Goal: Information Seeking & Learning: Learn about a topic

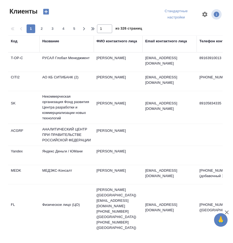
select select "RU"
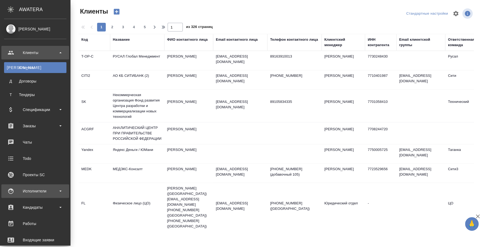
click at [35, 194] on div "Исполнители" at bounding box center [35, 191] width 62 height 8
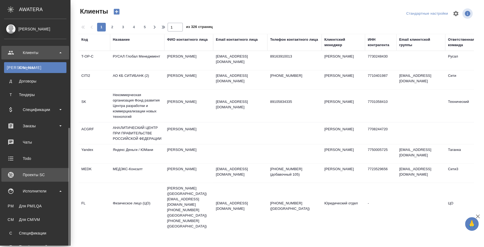
scroll to position [144, 0]
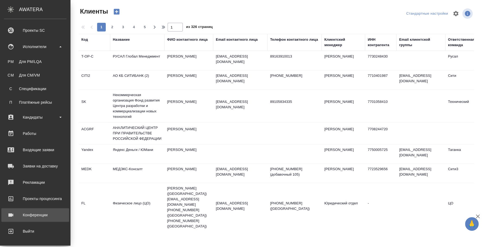
click at [37, 212] on div "Конференции" at bounding box center [35, 215] width 62 height 8
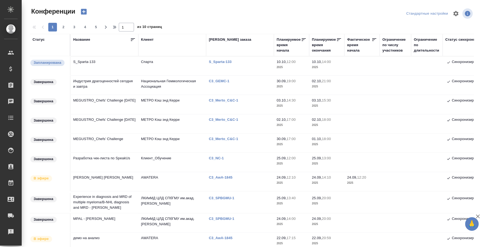
type input "[PERSON_NAME]"
click at [94, 138] on td "MEGUSTRO_Chefs’ Challenge" at bounding box center [104, 142] width 68 height 19
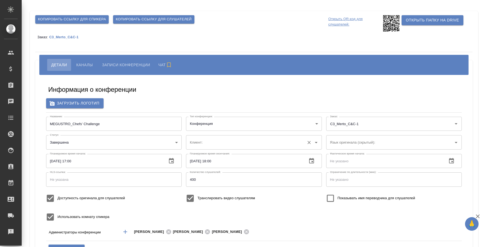
type input "МЕТРО Кэш энд Керри"
type input "Плеханова Мария"
click at [123, 63] on span "Записи конференции" at bounding box center [125, 65] width 48 height 7
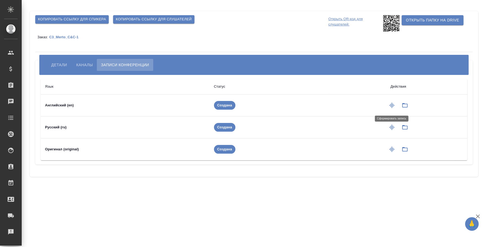
click at [390, 104] on icon "button" at bounding box center [391, 105] width 7 height 7
click at [389, 128] on icon "button" at bounding box center [391, 127] width 7 height 7
